Goal: Task Accomplishment & Management: Complete application form

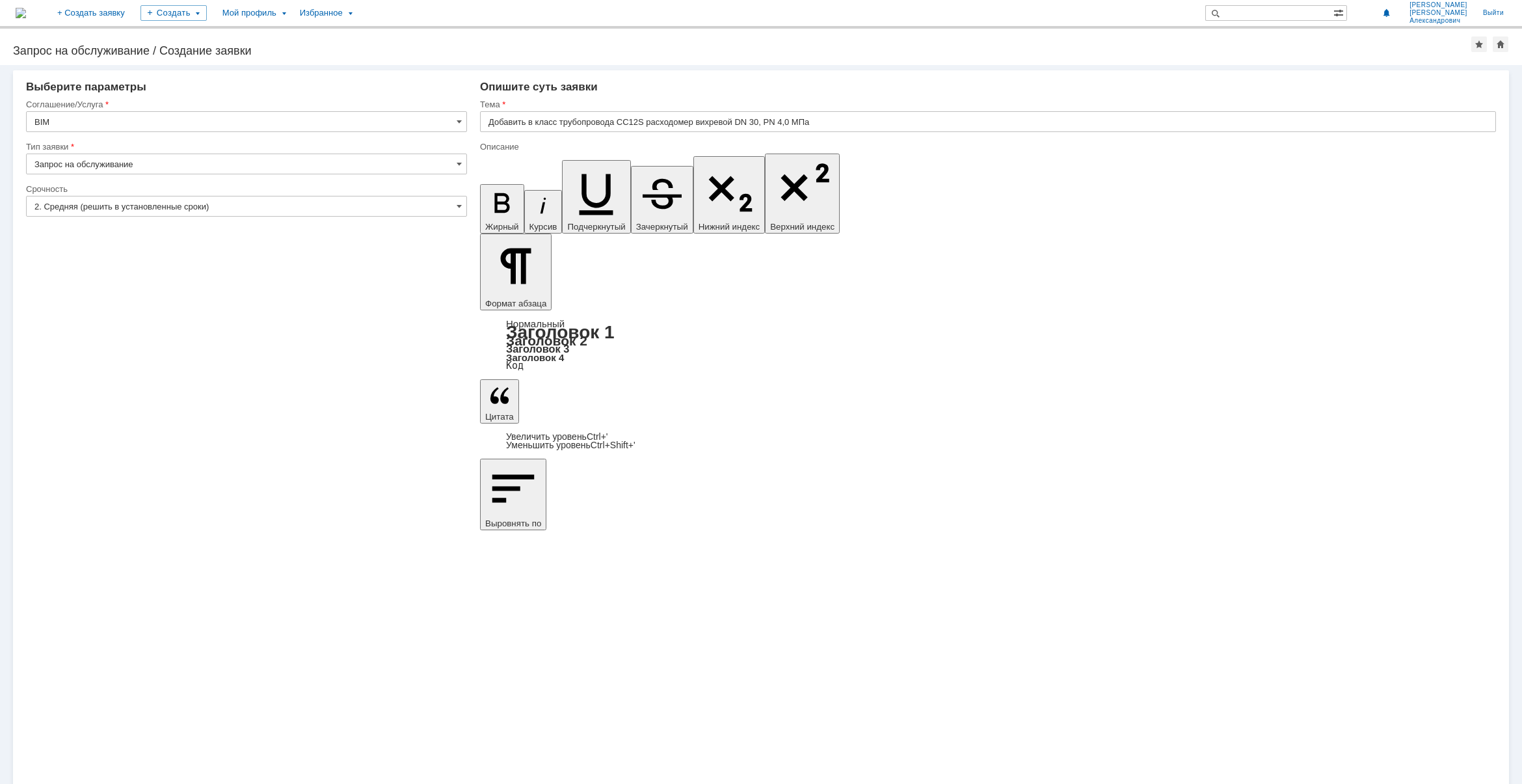
click at [489, 124] on input "Добавить в класс трубопровода CC12S расходомер вихревой DN 30, PN 4,0 МПа" at bounding box center [987, 122] width 1016 height 21
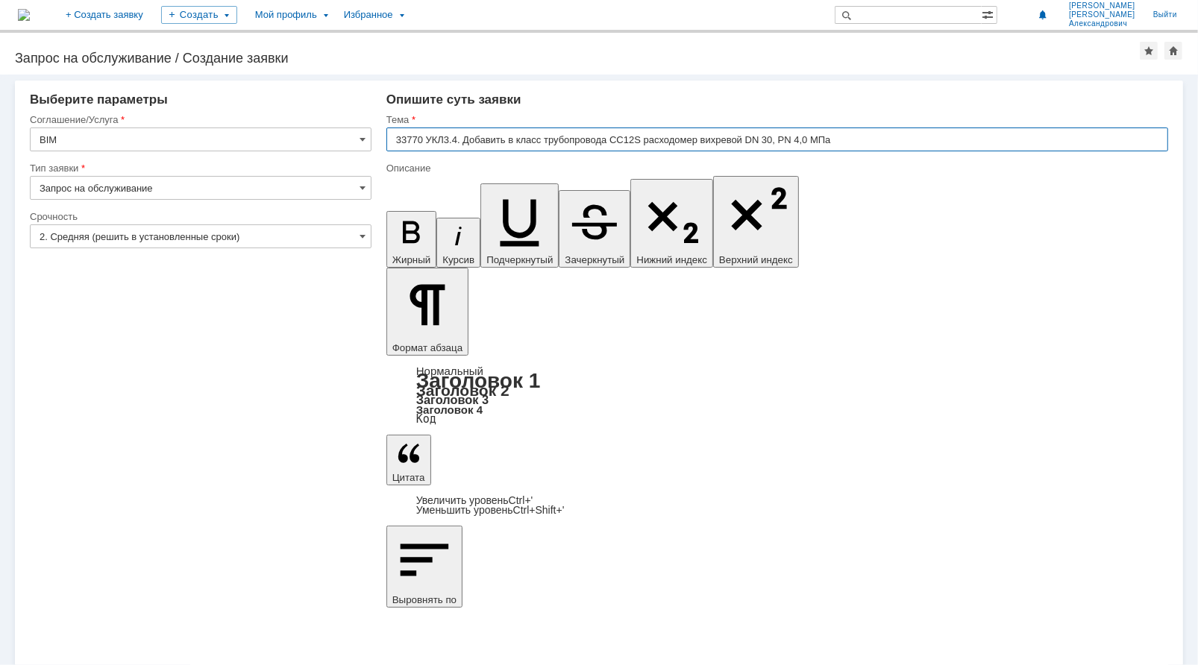
type input "33770 УКЛ3.4. Добавить в класс трубопровода CC12S расходомер вихревой DN 30, PN…"
click at [526, 147] on input "33770 УКЛ3.4. Добавить в класс трубопровода CC12S расходомер вихревой DN 30, PN…" at bounding box center [776, 140] width 781 height 24
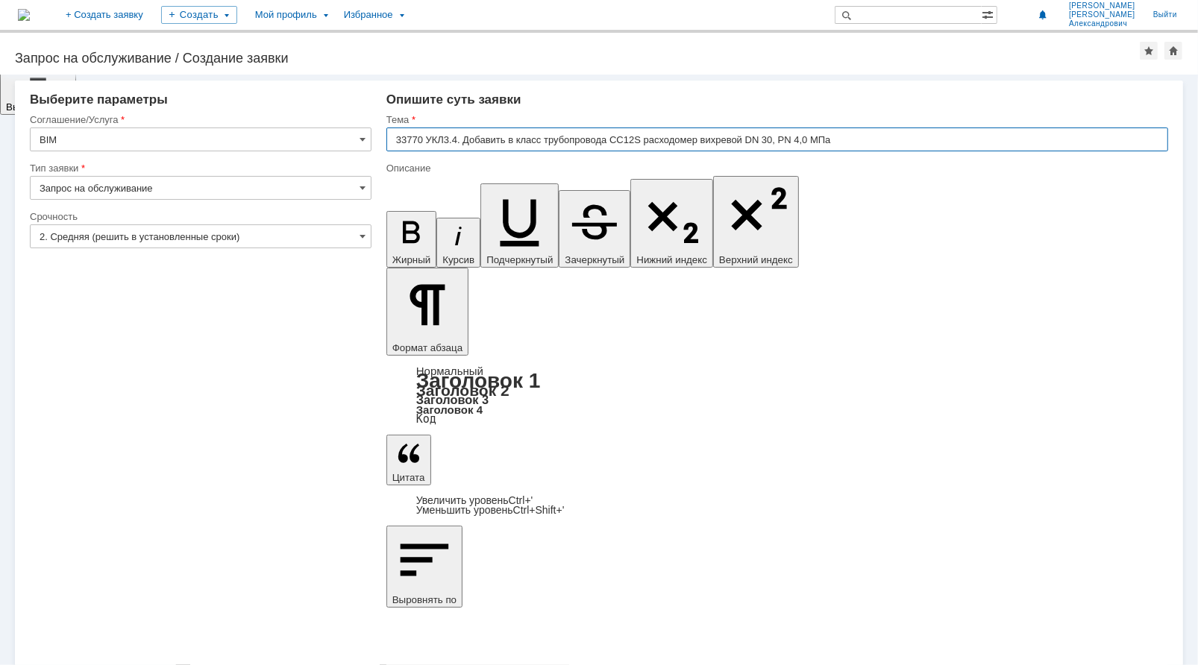
drag, startPoint x: 466, startPoint y: 142, endPoint x: 834, endPoint y: 143, distance: 367.6
click at [834, 143] on input "33770 УКЛ3.4. Добавить в класс трубопровода CC12S расходомер вихревой DN 30, PN…" at bounding box center [776, 140] width 781 height 24
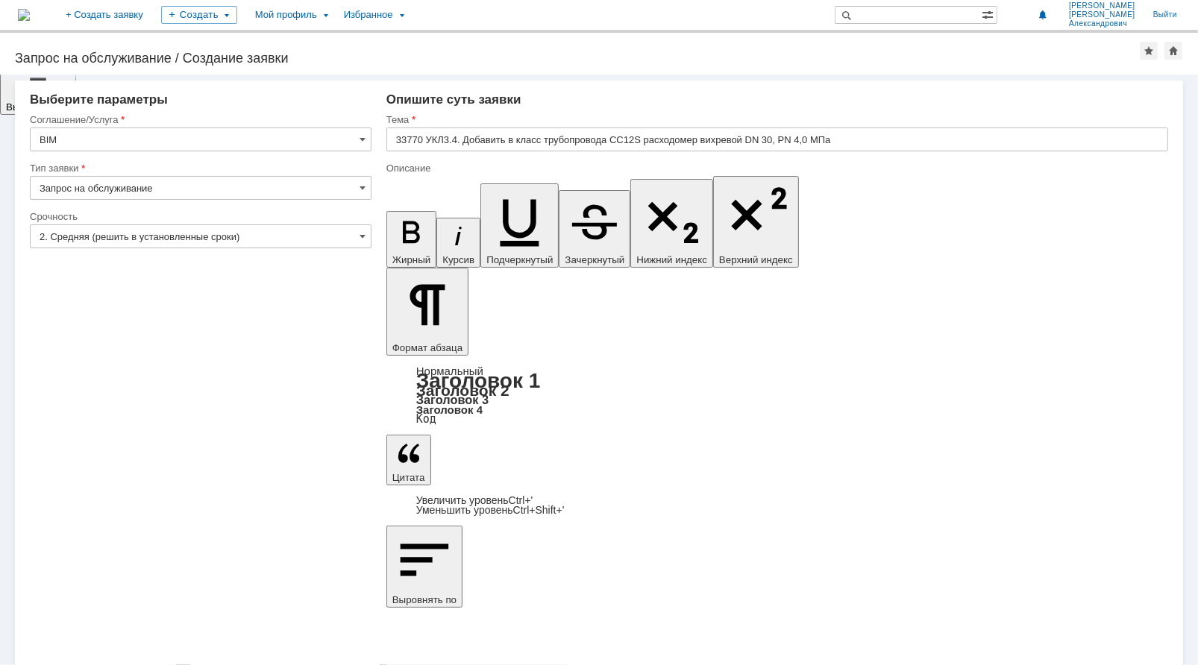
drag, startPoint x: 480, startPoint y: 4666, endPoint x: 470, endPoint y: 4666, distance: 10.4
drag, startPoint x: 901, startPoint y: 4670, endPoint x: 922, endPoint y: 4692, distance: 31.1
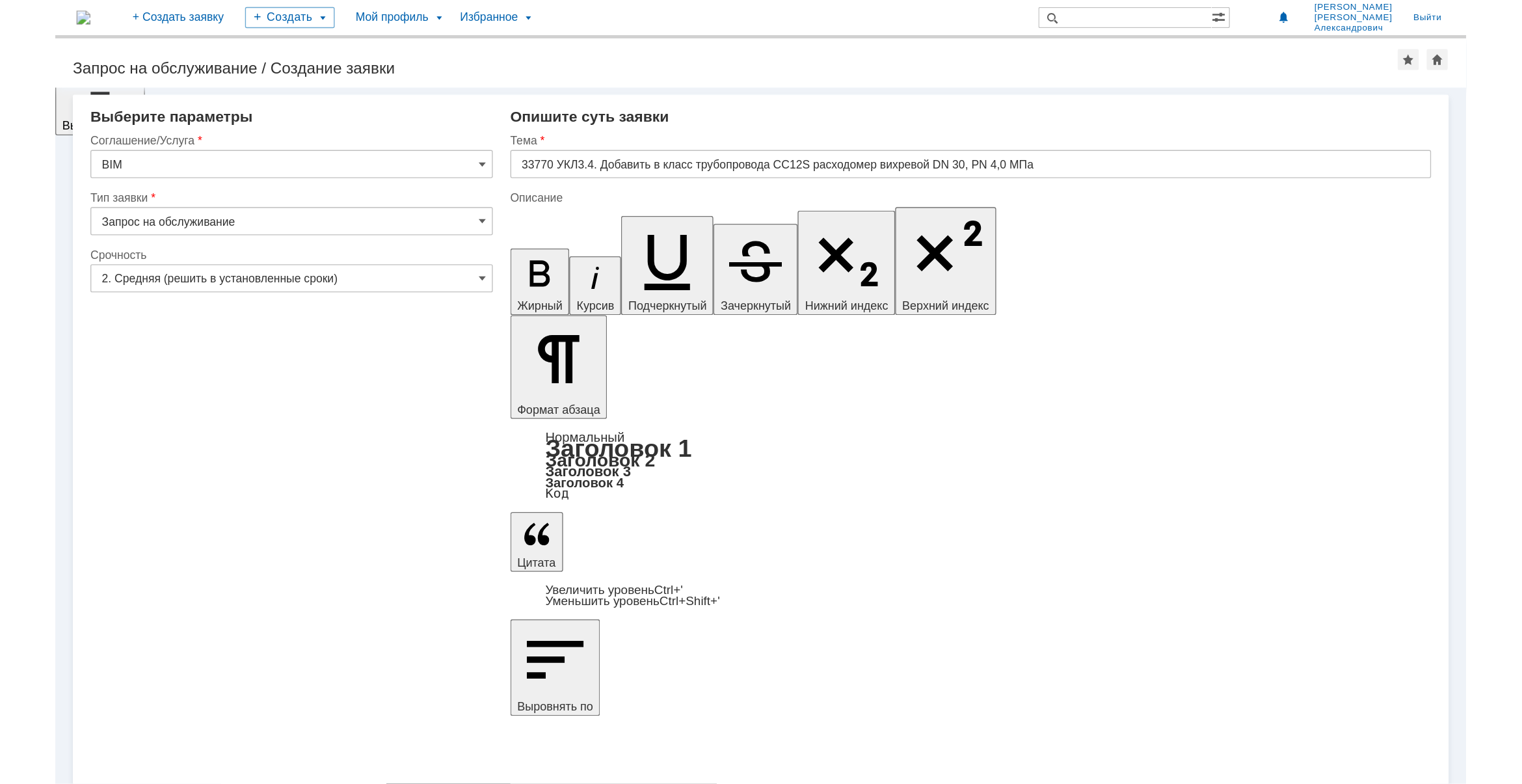
scroll to position [758, 2]
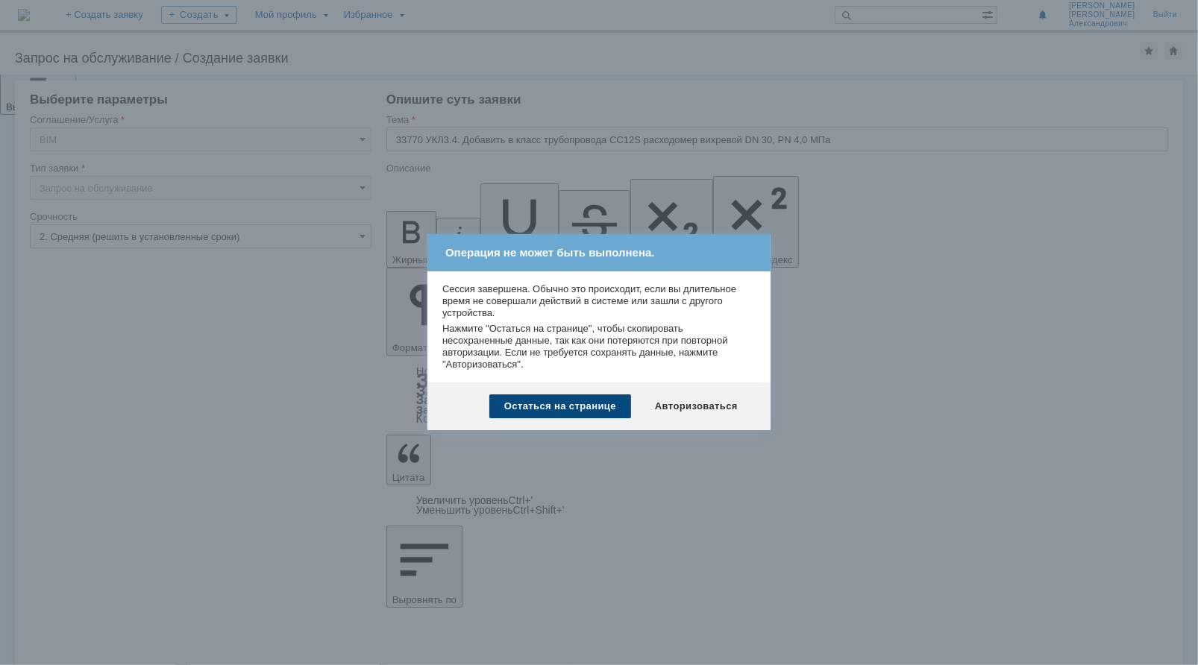
click at [580, 407] on div "Остаться на странице" at bounding box center [560, 406] width 142 height 24
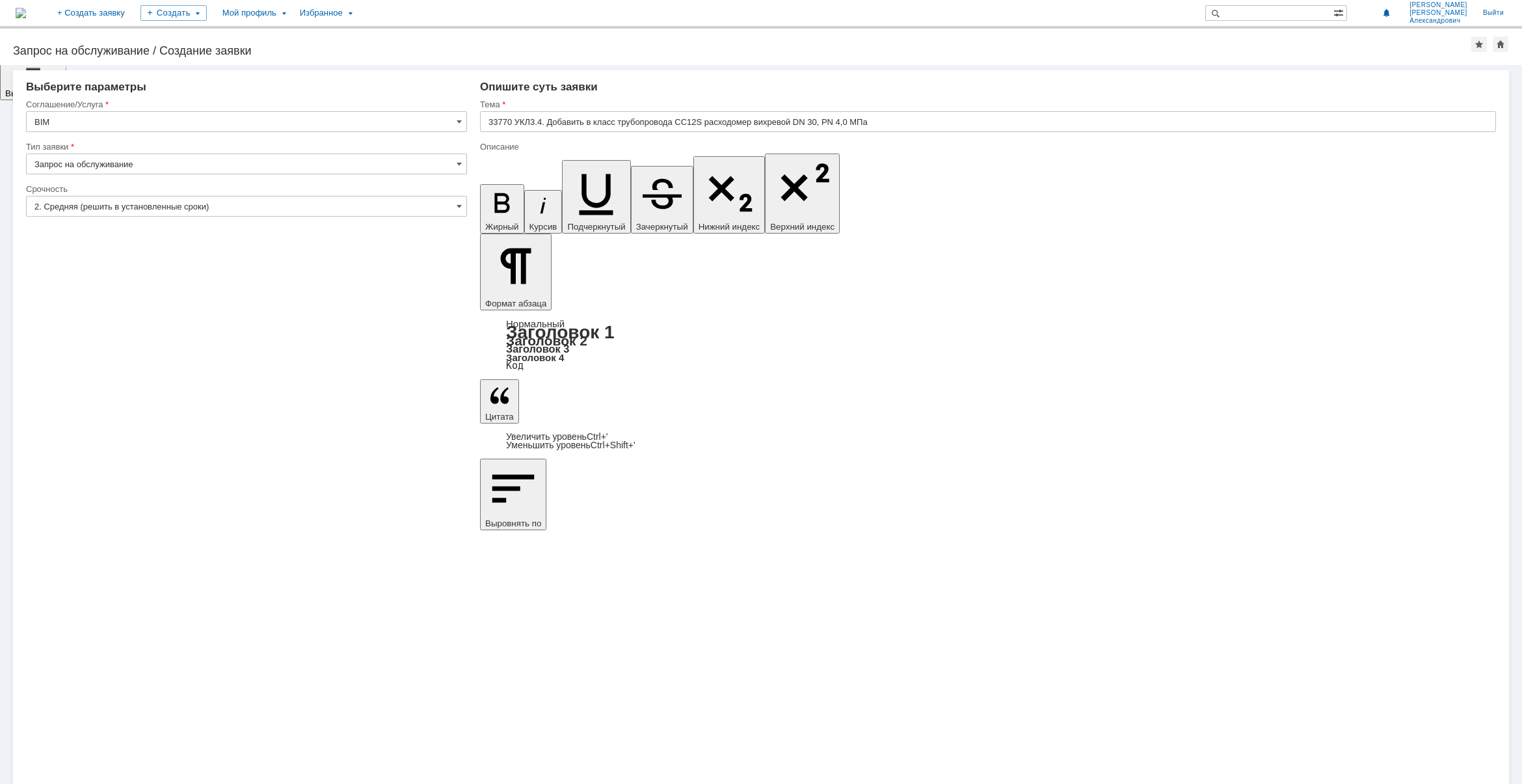
click at [551, 119] on input "33770 УКЛ3.4. Добавить в класс трубопровода CC12S расходомер вихревой DN 30, PN…" at bounding box center [987, 122] width 1016 height 21
drag, startPoint x: 491, startPoint y: 5414, endPoint x: 1404, endPoint y: 5432, distance: 913.2
drag, startPoint x: 1015, startPoint y: 5498, endPoint x: 451, endPoint y: 5387, distance: 574.8
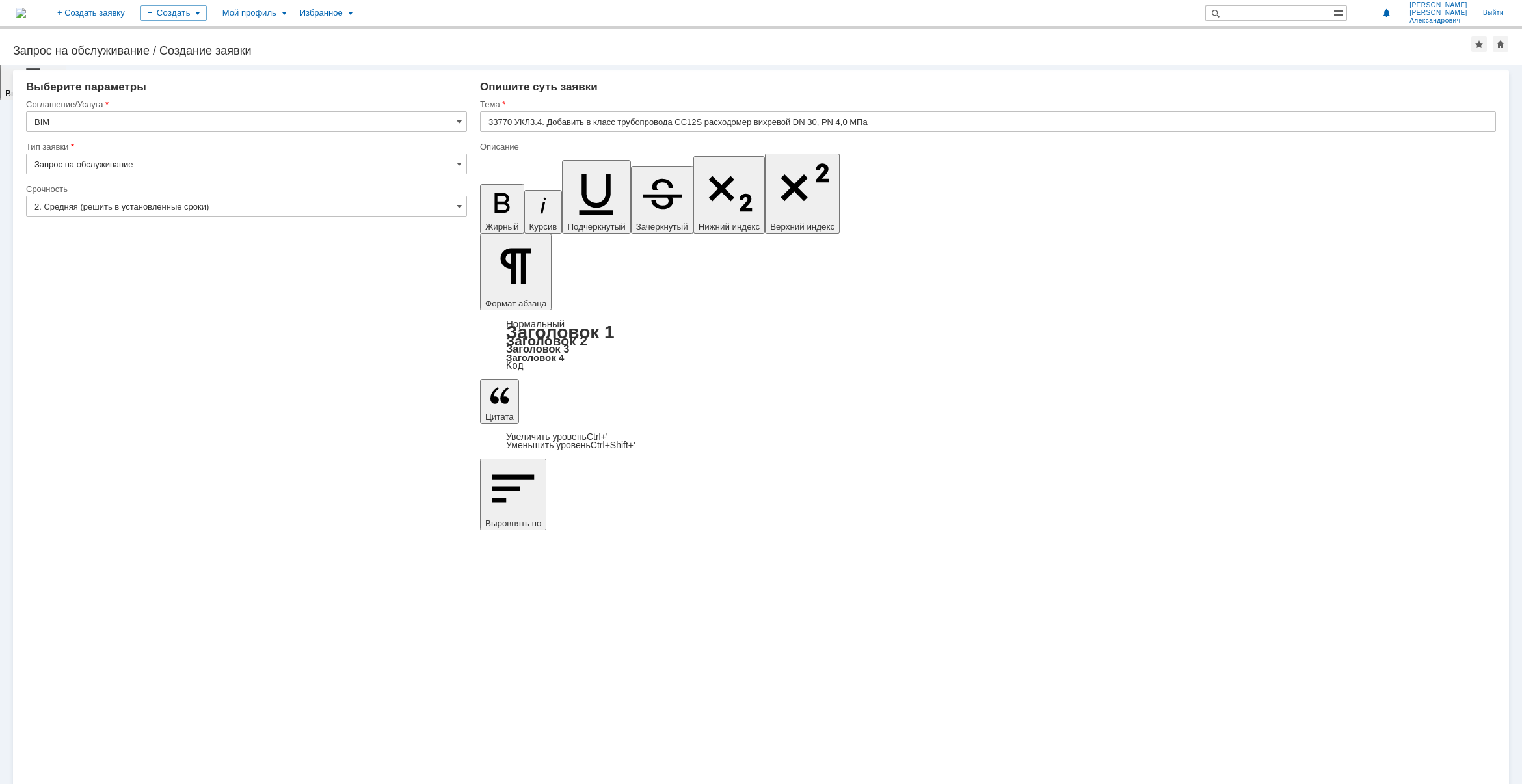
copy div "Добрый день. прошу Добавить в класс трубопровода CC12S расходомер вихревой DN 3…"
click at [991, 433] on div "Внимание! Выберите параметры Соглашение/Услуга BIM Тип заявки Запрос на обслужи…" at bounding box center [761, 425] width 1522 height 719
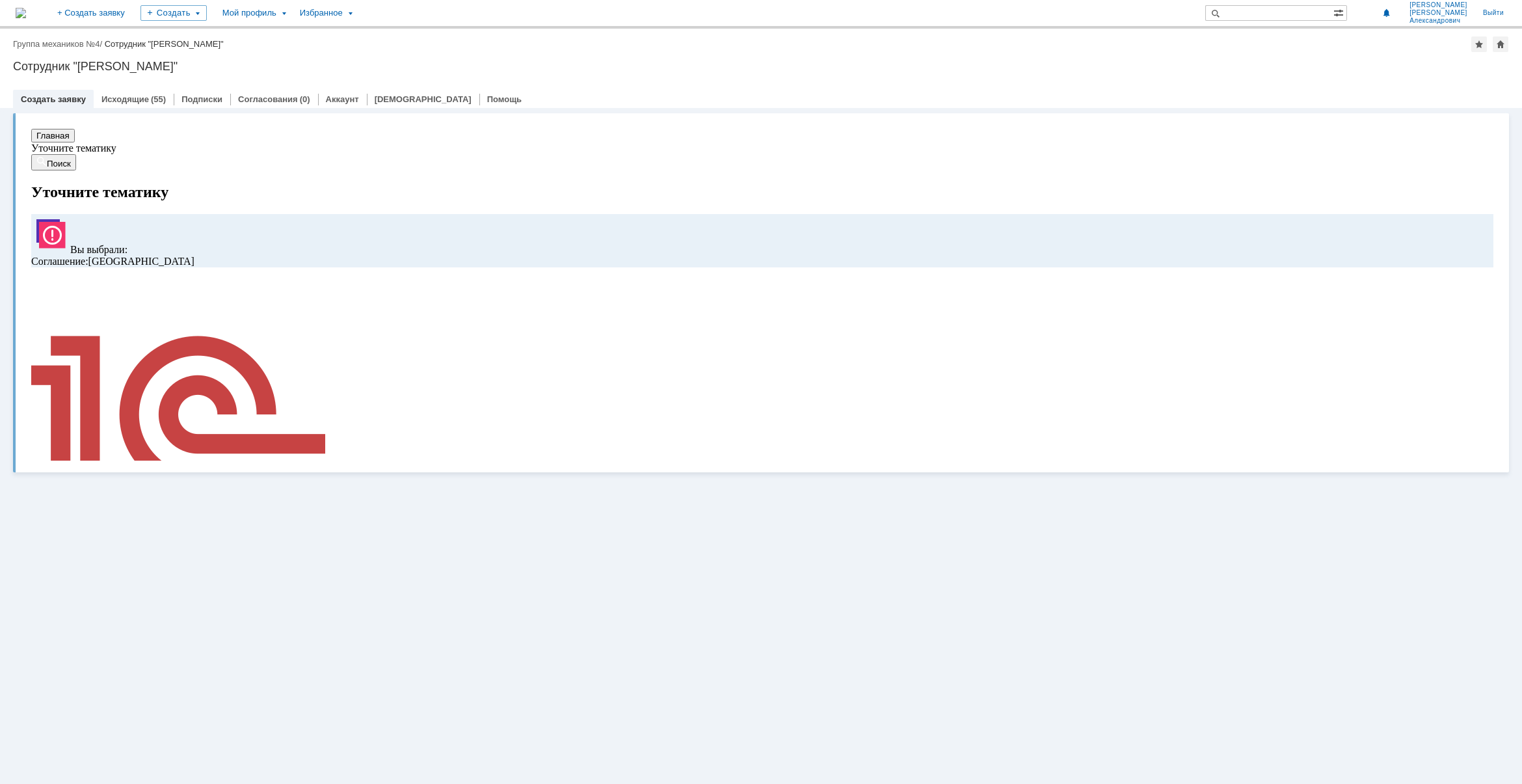
click at [197, 617] on span "BIM" at bounding box center [188, 623] width 19 height 11
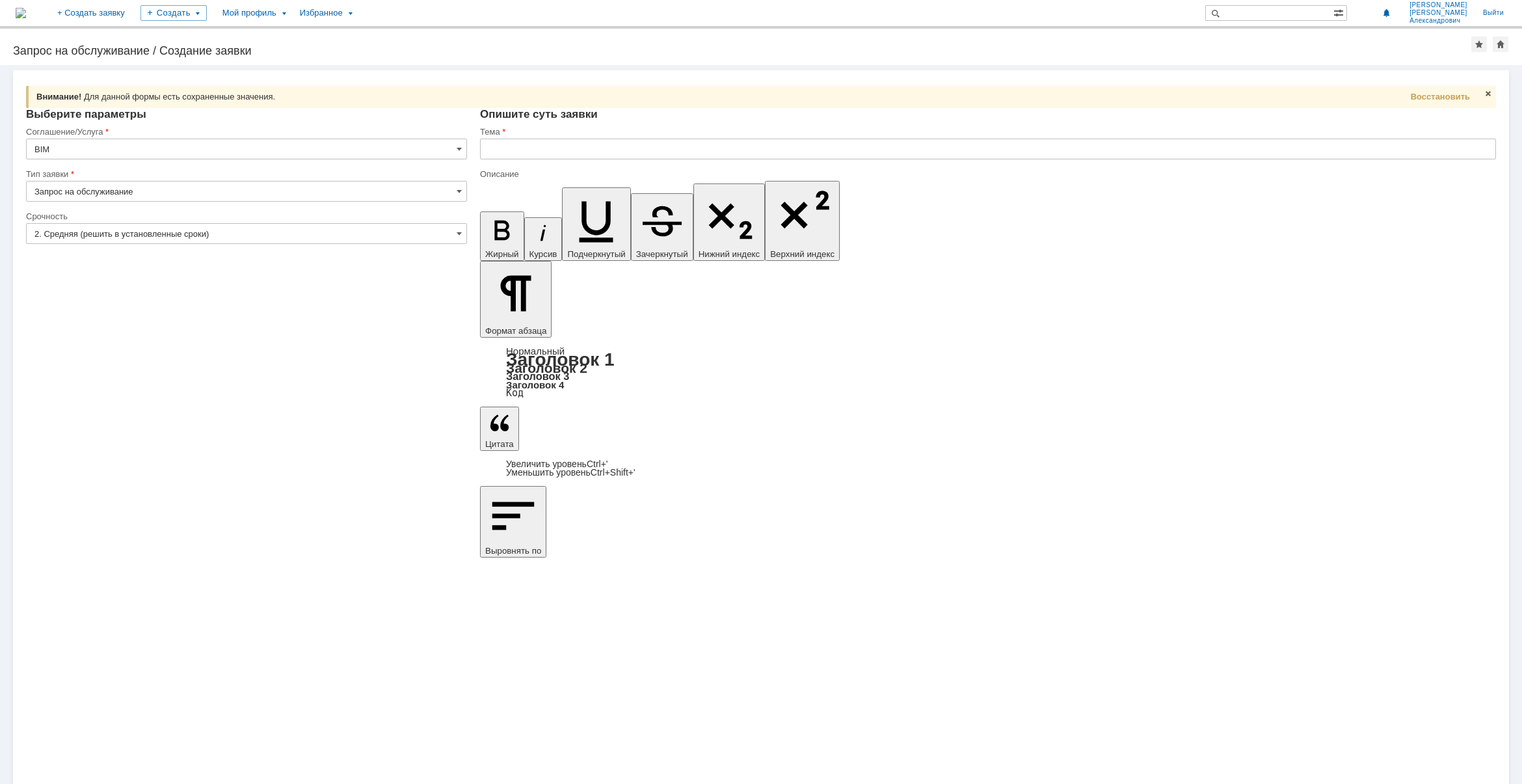
click at [26, 8] on img at bounding box center [21, 13] width 10 height 10
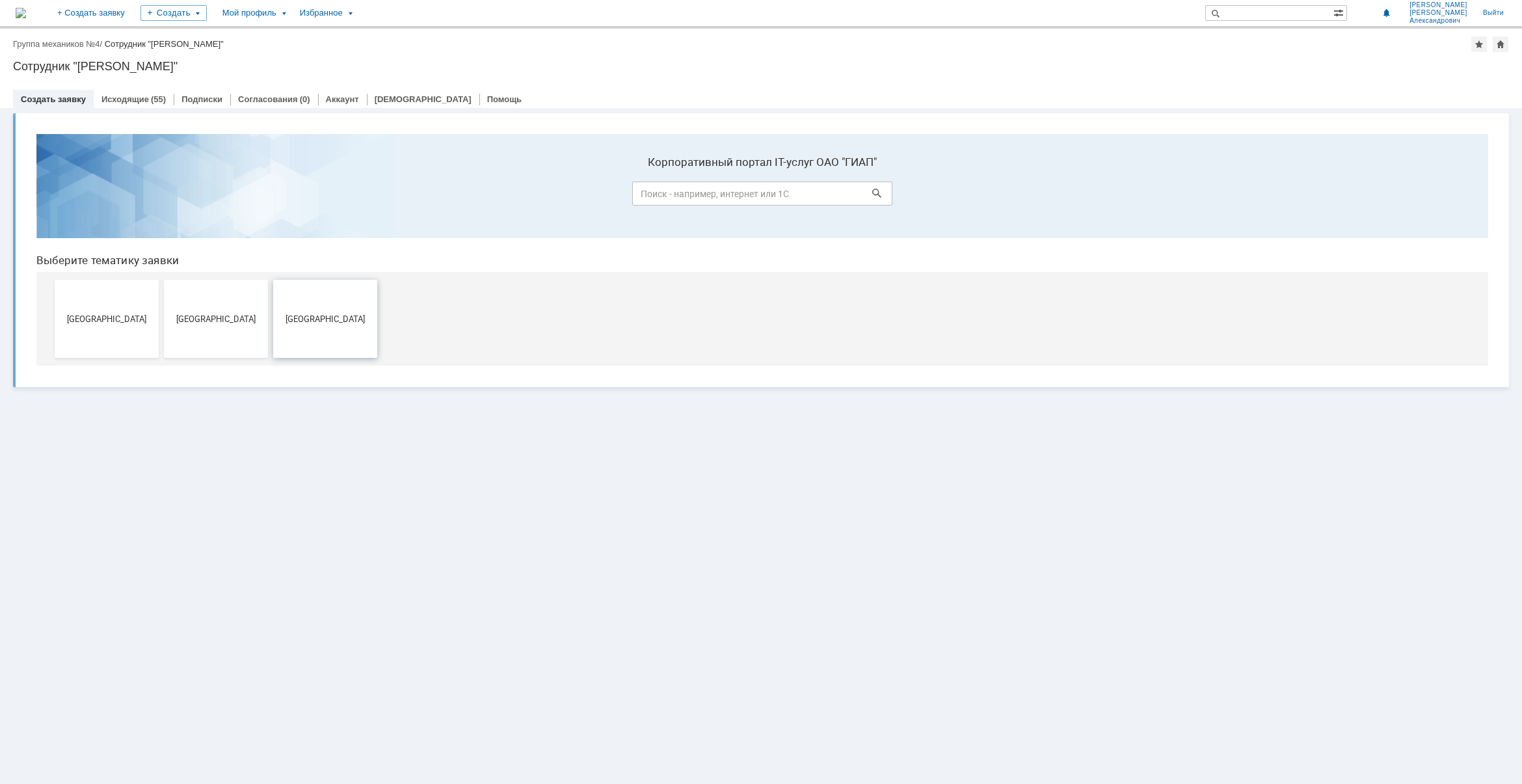
click at [338, 328] on button "Новомосковск" at bounding box center [324, 318] width 104 height 78
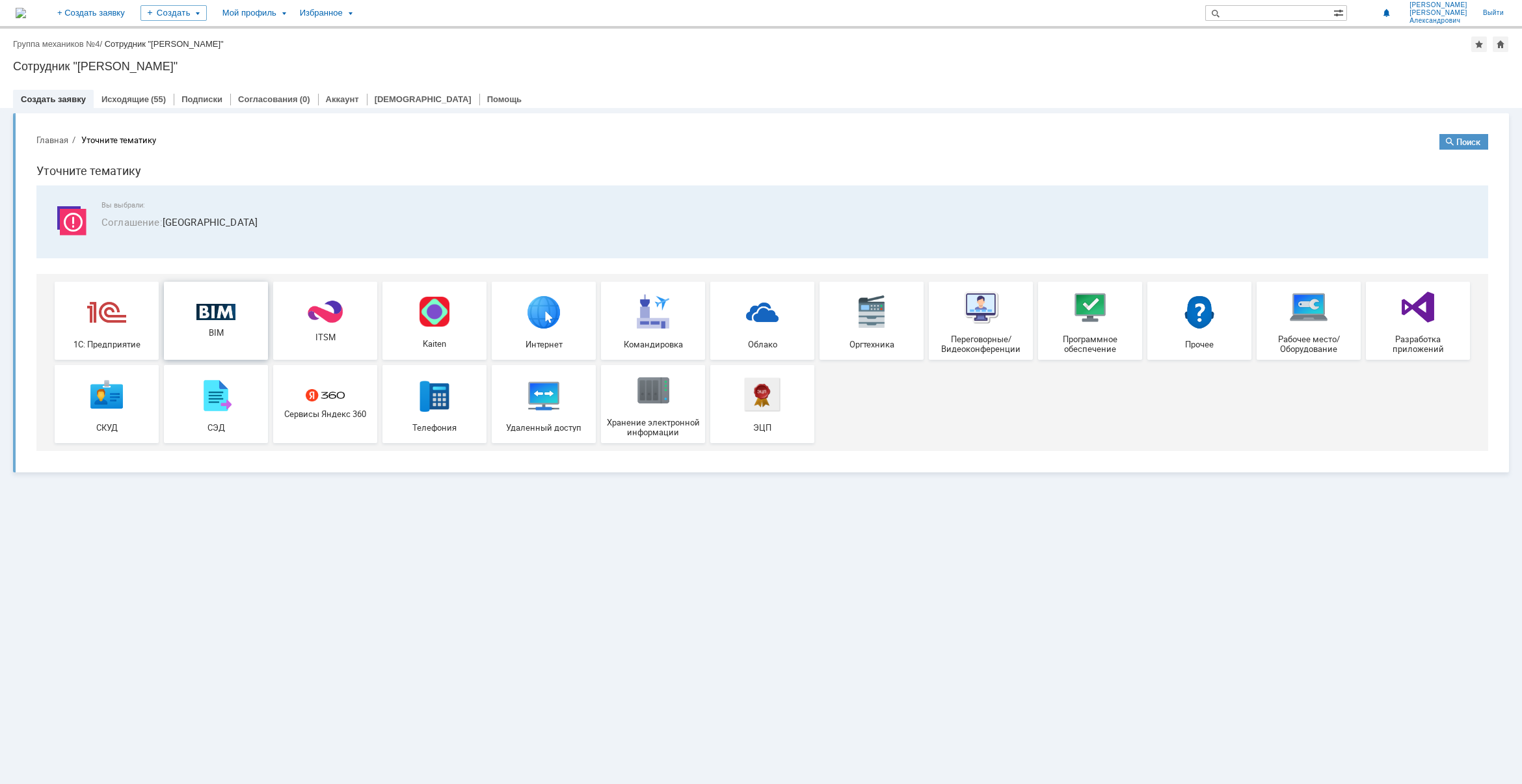
click at [219, 316] on img at bounding box center [215, 311] width 39 height 17
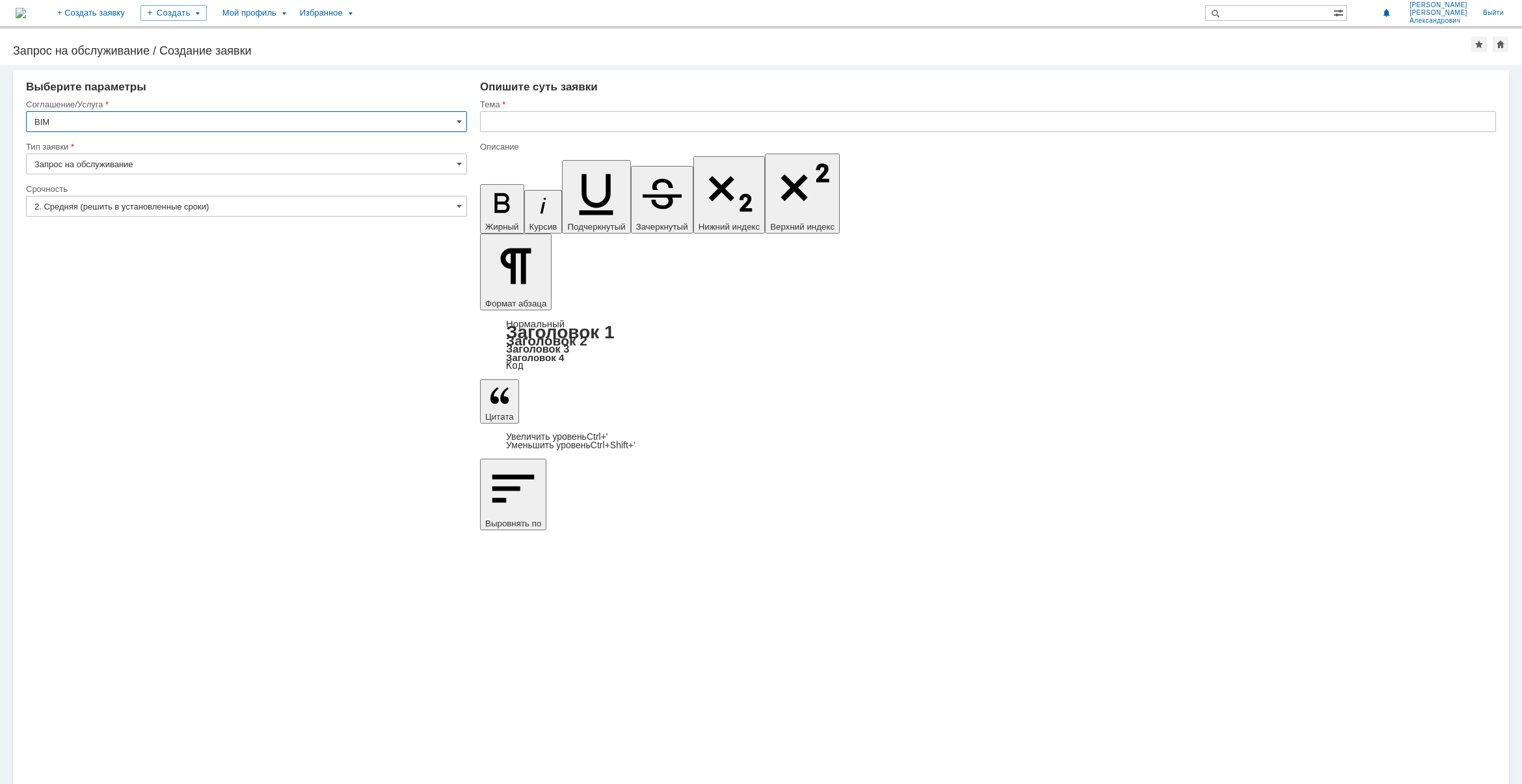
click at [264, 154] on input "Запрос на обслуживание" at bounding box center [247, 164] width 441 height 21
type input "Запрос на обслуживание"
click at [273, 206] on input "2. Средняя (решить в установленные сроки)" at bounding box center [247, 206] width 441 height 21
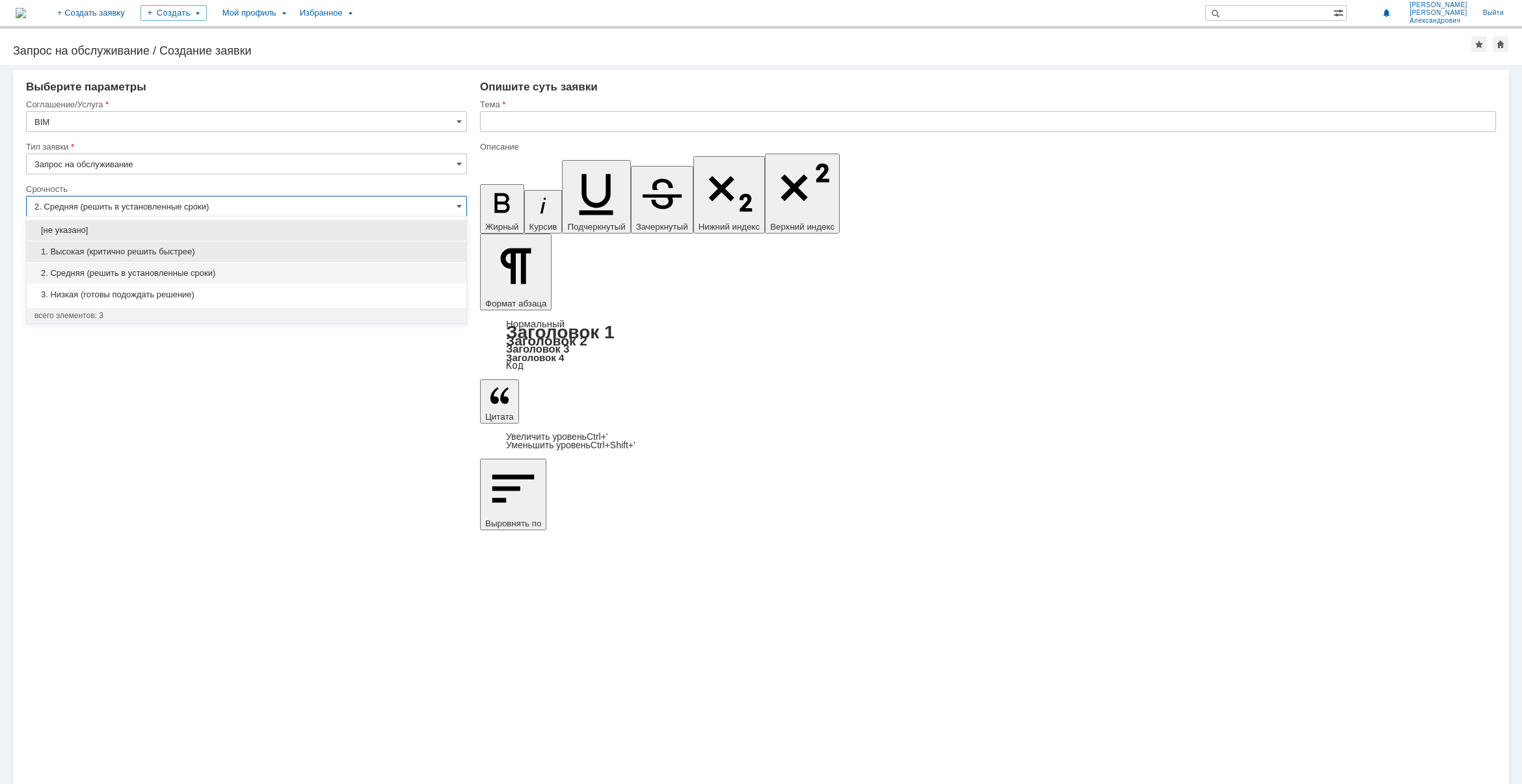
click at [229, 248] on span "1. Высокая (критично решить быстрее)" at bounding box center [247, 252] width 424 height 10
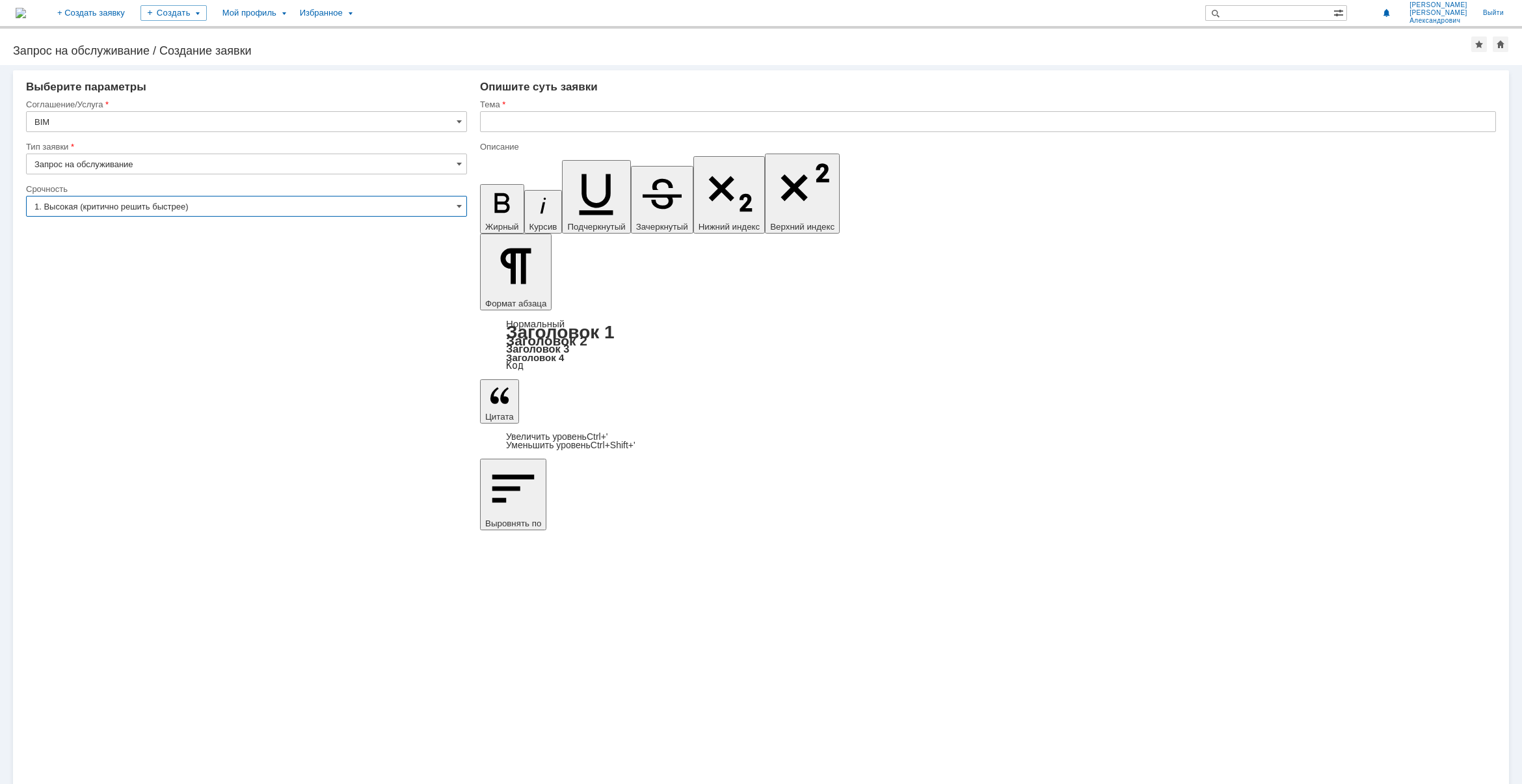
type input "1. Высокая (критично решить быстрее)"
click at [812, 124] on input "text" at bounding box center [987, 122] width 1016 height 21
paste input "33770 УКЛ3.4. Добавить в класс трубопровода CC12S расходомер вихревой DN 30, PN…"
type input "33770 УКЛ3.4. Добавить в класс трубопровода CC12S расходомер вихревой DN 30, PN…"
